Goal: Transaction & Acquisition: Subscribe to service/newsletter

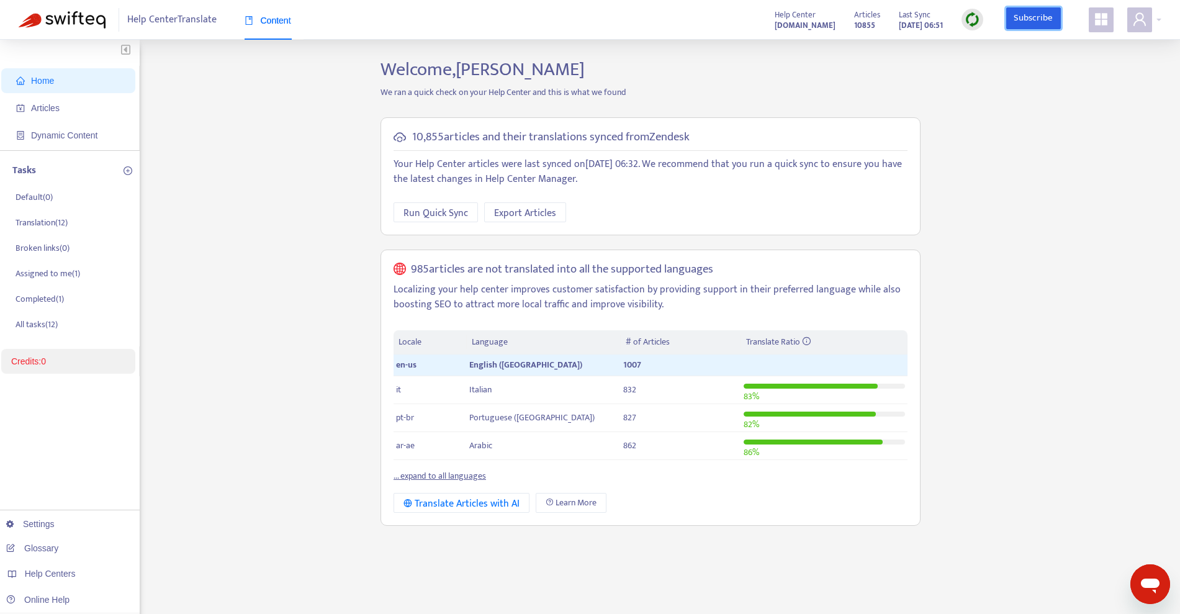
click at [1010, 18] on link "Subscribe" at bounding box center [1033, 18] width 55 height 22
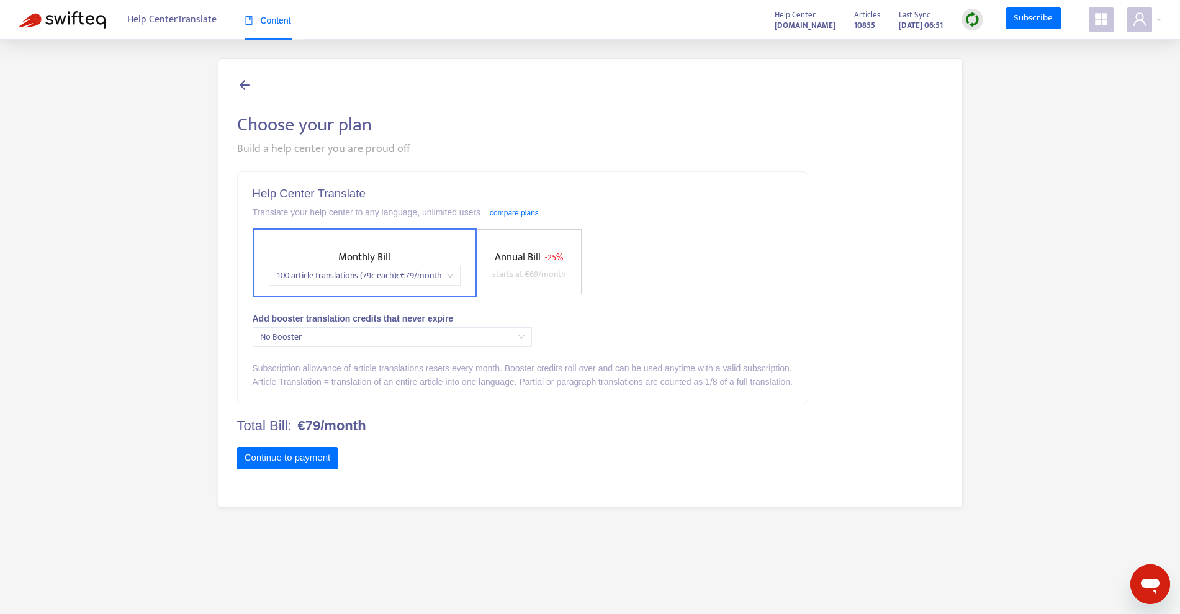
click at [428, 278] on span "100 article translations (79c each) : € 79 /month" at bounding box center [364, 275] width 177 height 19
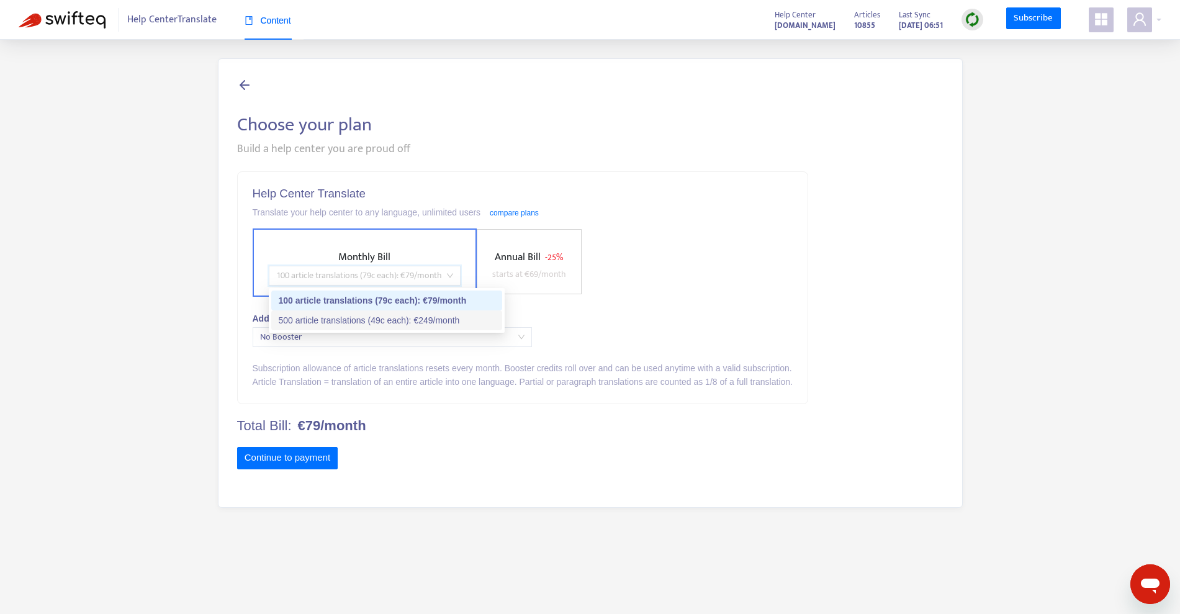
click at [430, 318] on div "500 article translations (49c each) : € 249 /month" at bounding box center [387, 320] width 216 height 14
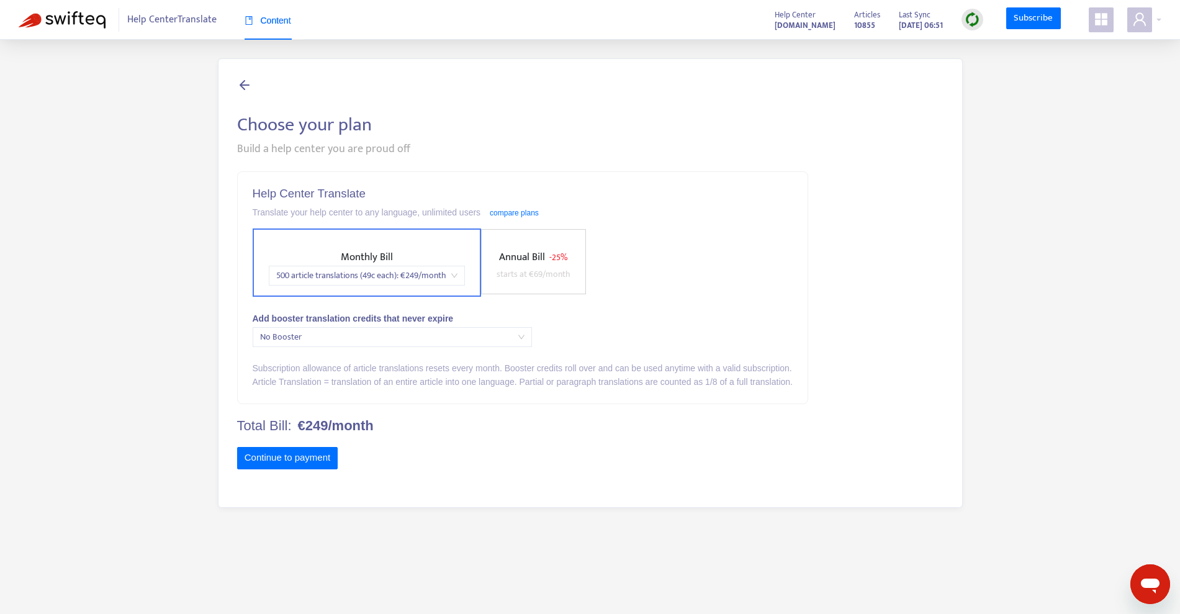
click at [515, 437] on form "Help Center Translate Translate your help center to any language, unlimited use…" at bounding box center [522, 329] width 571 height 317
click at [459, 260] on span "Monthly Bill 500 article translations (49c each) : € 249 /month" at bounding box center [367, 267] width 206 height 37
click at [444, 272] on span "100 article translations (79c each) : € 79 /month" at bounding box center [364, 275] width 177 height 19
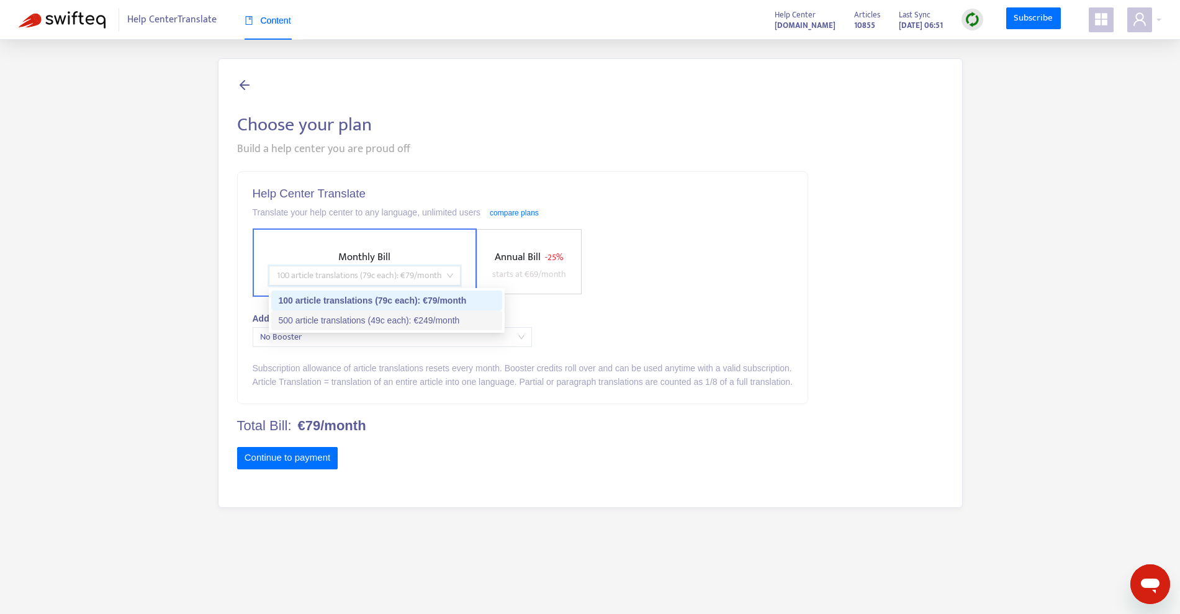
click at [391, 319] on div "500 article translations (49c each) : € 249 /month" at bounding box center [387, 320] width 216 height 14
click at [444, 271] on span "500 article translations (49c each) : € 249 /month" at bounding box center [366, 275] width 181 height 19
click at [406, 297] on div "100 article translations (79c each) : € 79 /month" at bounding box center [387, 301] width 216 height 14
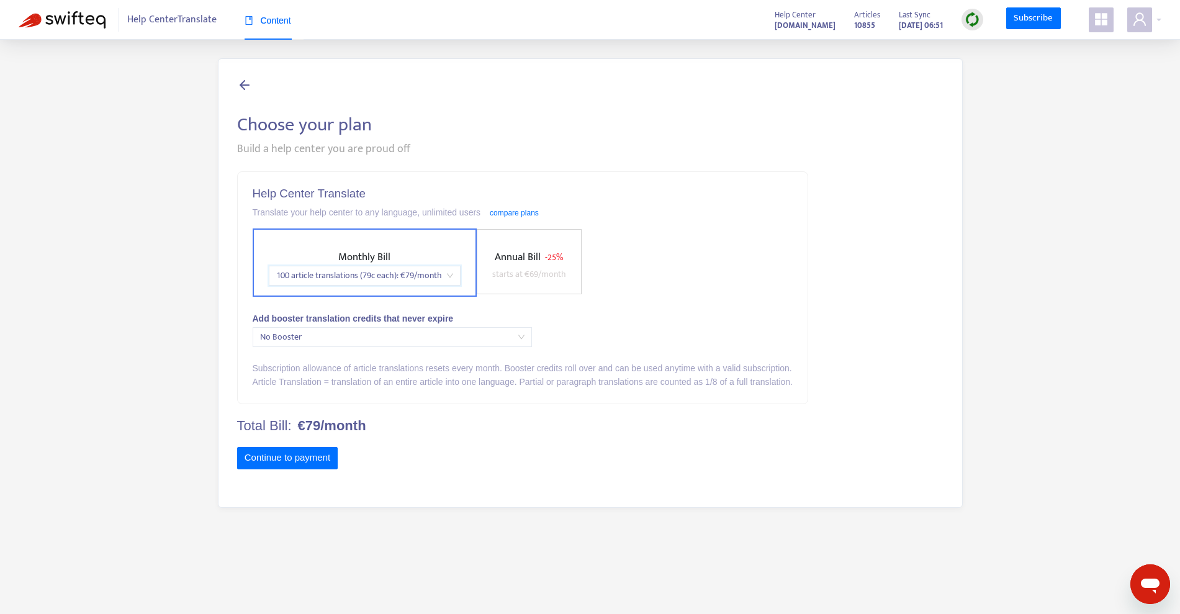
click at [390, 273] on span "100 article translations (79c each) : € 79 /month" at bounding box center [364, 275] width 177 height 19
click at [651, 413] on form "Help Center Translate Translate your help center to any language, unlimited use…" at bounding box center [522, 329] width 571 height 317
